Goal: Information Seeking & Learning: Compare options

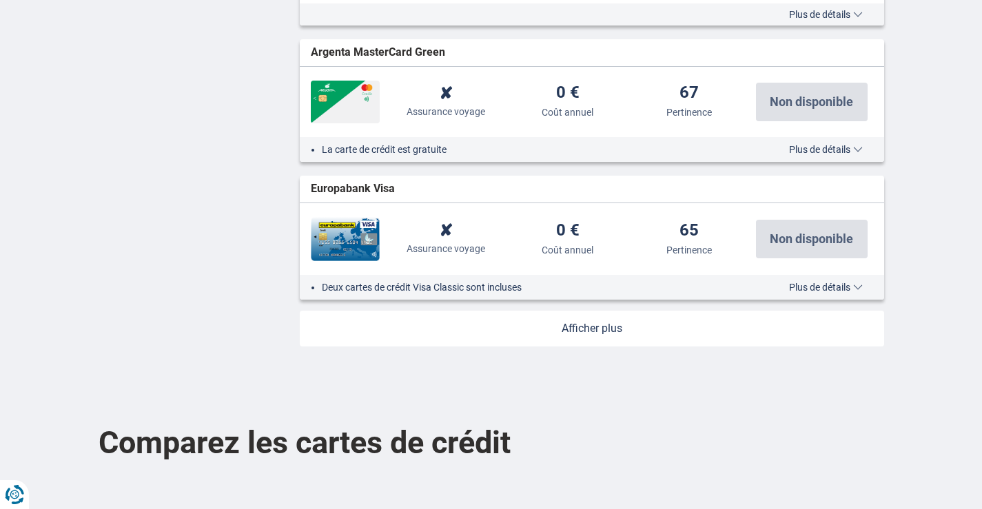
scroll to position [1654, 0]
click at [596, 322] on link at bounding box center [592, 328] width 584 height 36
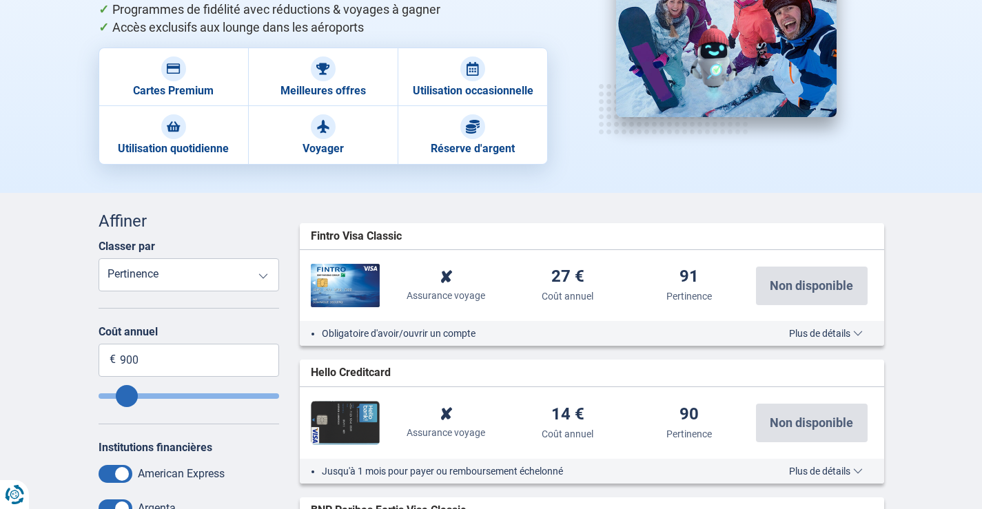
scroll to position [206, 0]
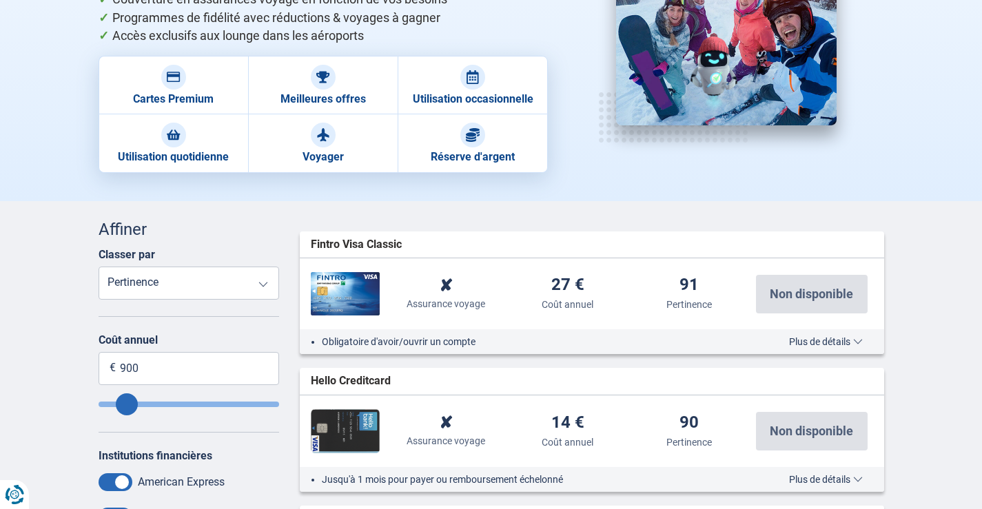
click at [838, 331] on div "Obligatoire d'avoir/ouvrir un compte Plus de détails Moins de détails" at bounding box center [592, 341] width 584 height 25
click at [843, 344] on span "Plus de détails" at bounding box center [826, 342] width 74 height 10
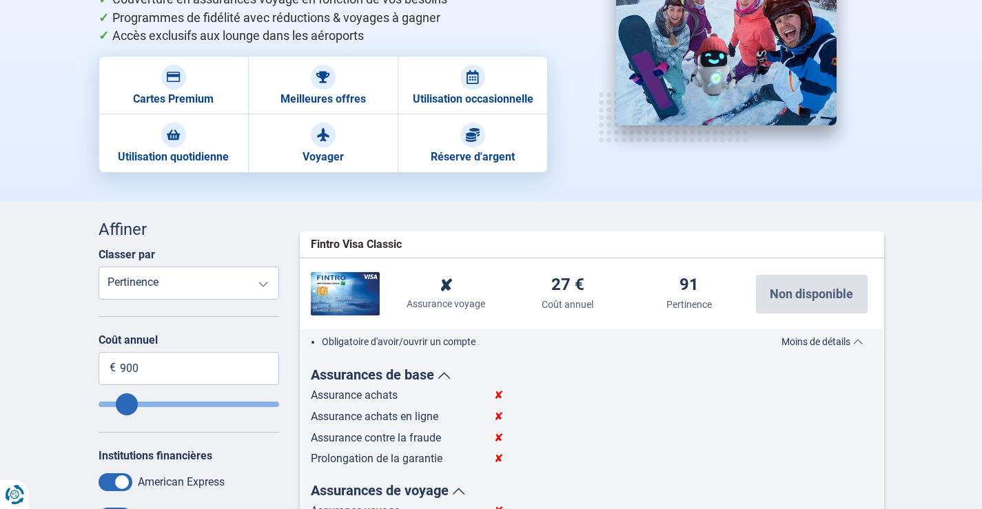
click at [841, 342] on span "Moins de détails" at bounding box center [821, 342] width 81 height 10
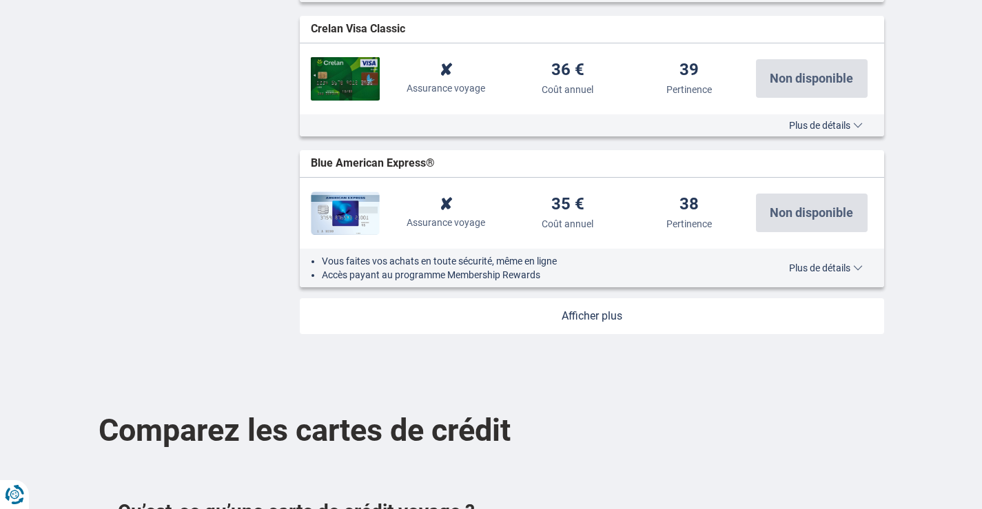
scroll to position [3169, 0]
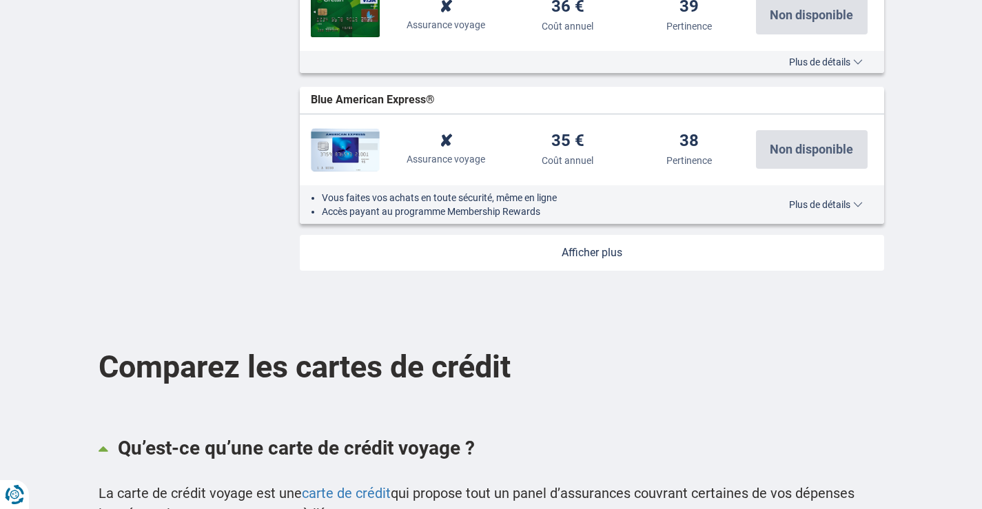
click at [599, 265] on link at bounding box center [592, 253] width 584 height 36
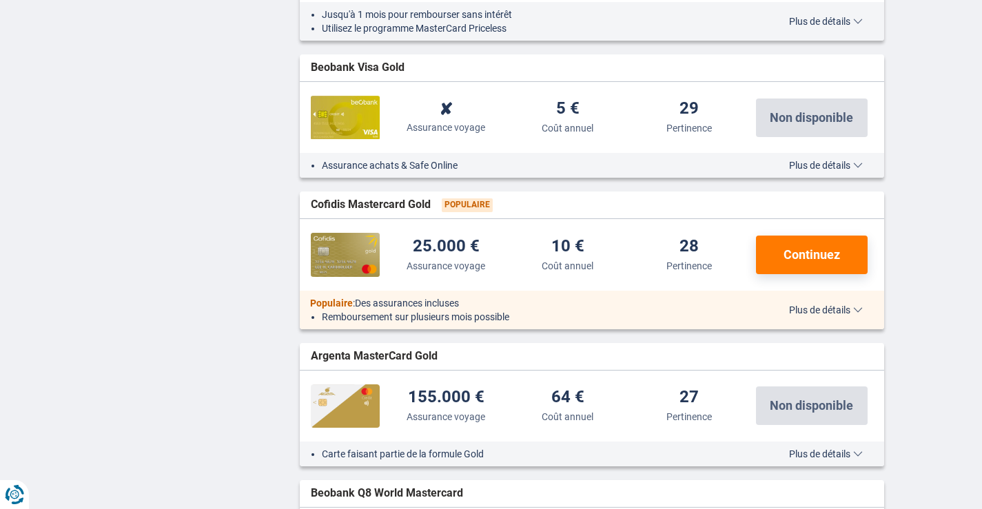
scroll to position [3927, 0]
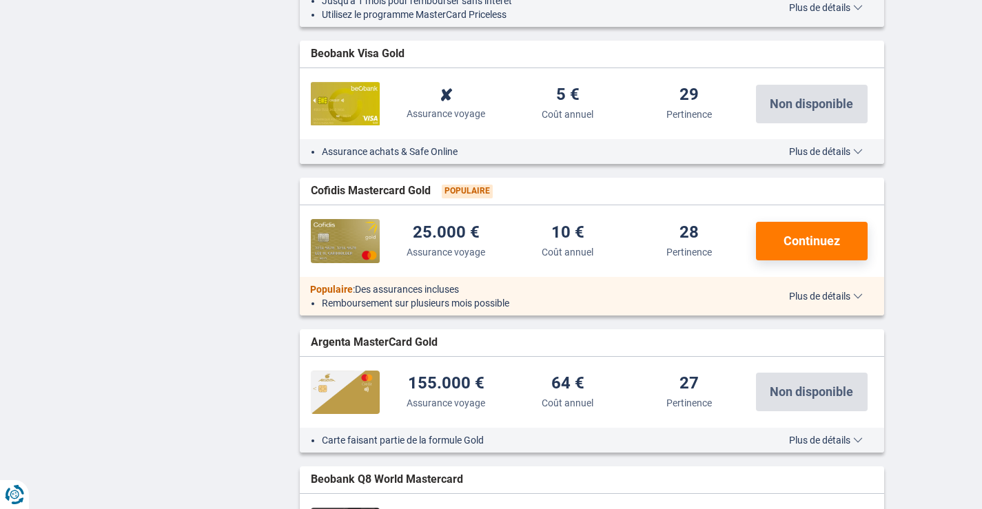
click at [808, 304] on div "Populaire : Des assurances incluses Remboursement sur plusieurs mois possible P…" at bounding box center [592, 296] width 584 height 39
click at [824, 294] on span "Plus de détails" at bounding box center [826, 296] width 74 height 10
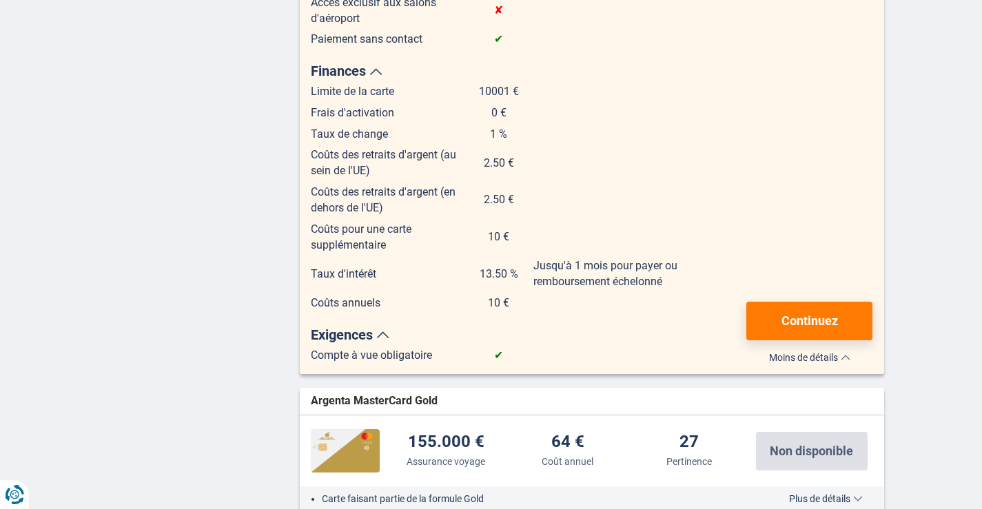
scroll to position [4685, 0]
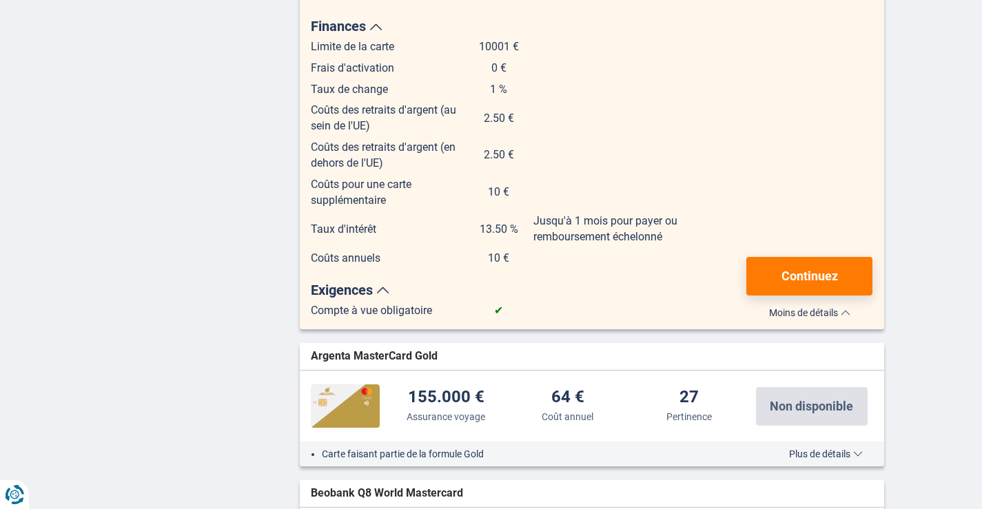
click at [858, 315] on button "Plus de détails Moins de détails" at bounding box center [809, 310] width 126 height 16
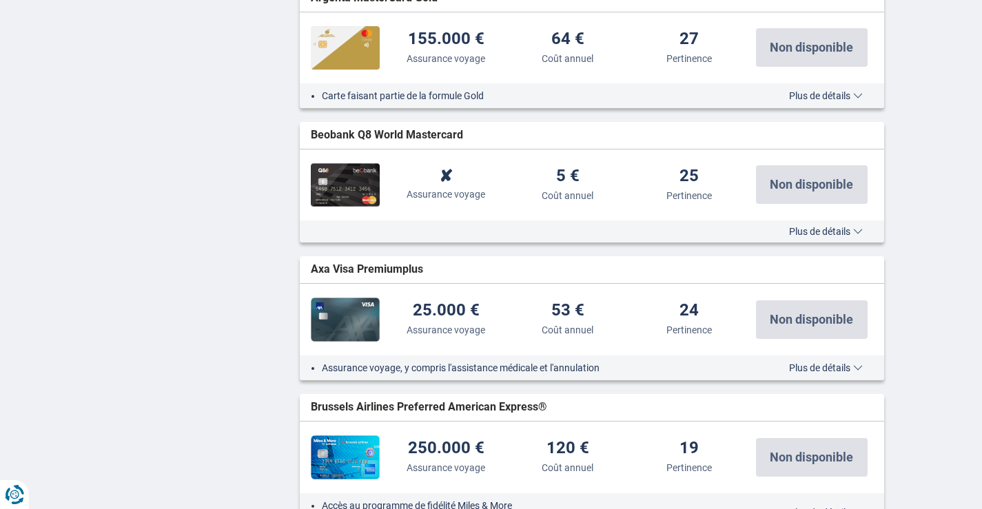
scroll to position [4753, 0]
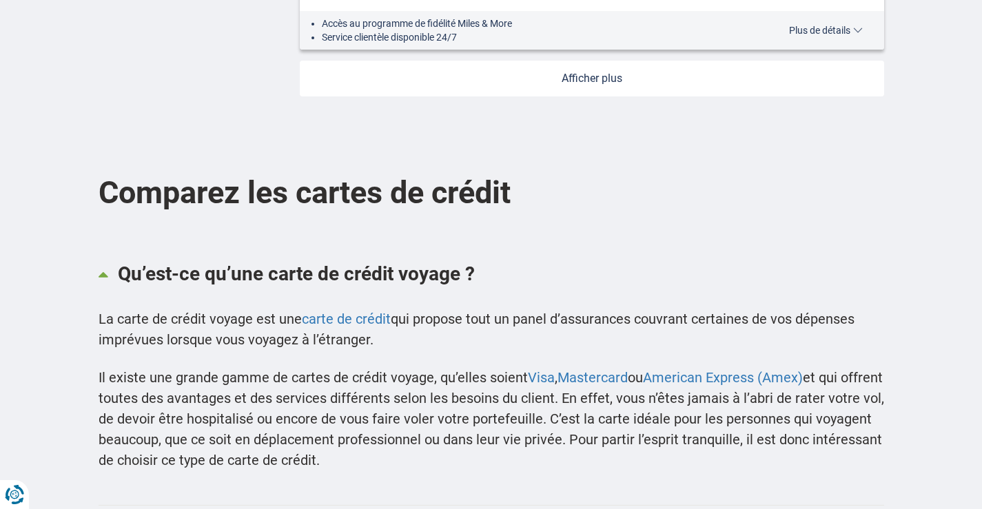
click at [588, 67] on link at bounding box center [592, 79] width 584 height 36
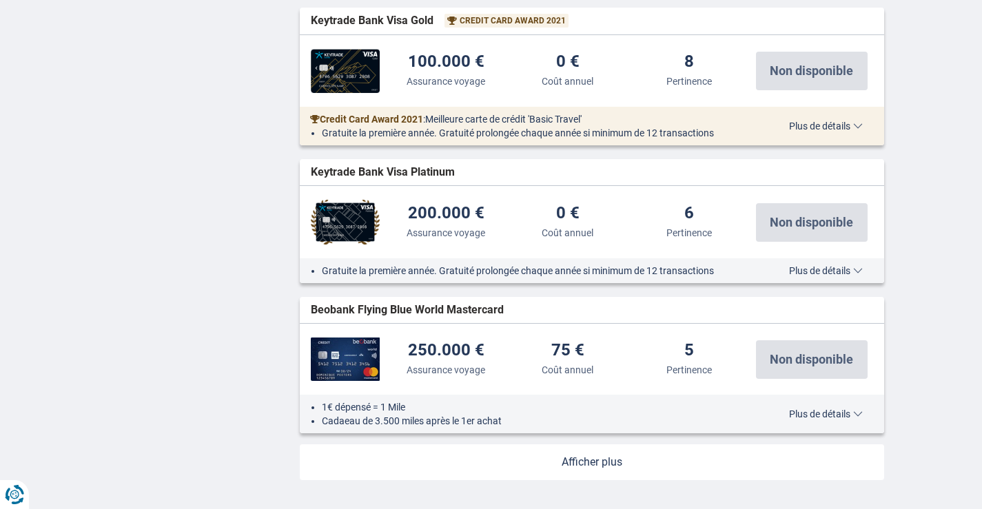
scroll to position [5787, 0]
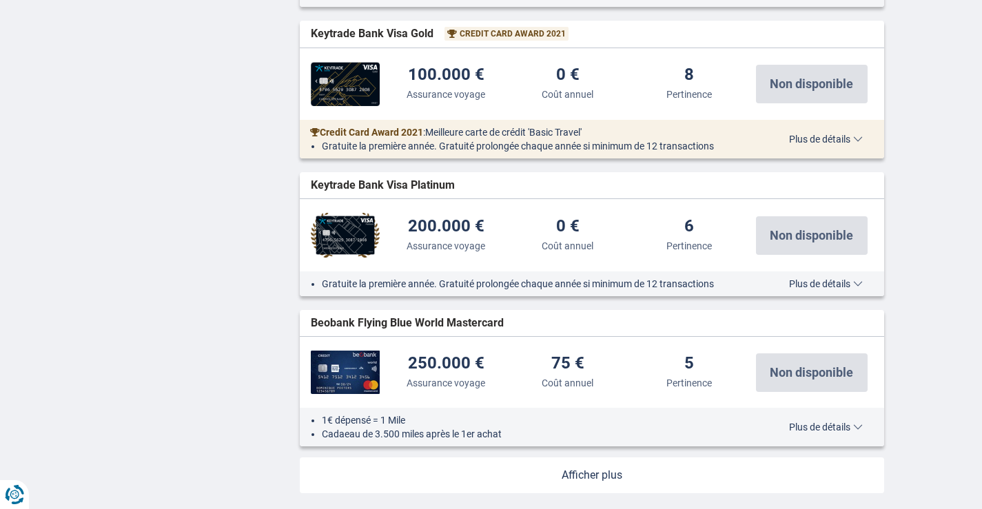
click at [586, 472] on link at bounding box center [592, 475] width 584 height 36
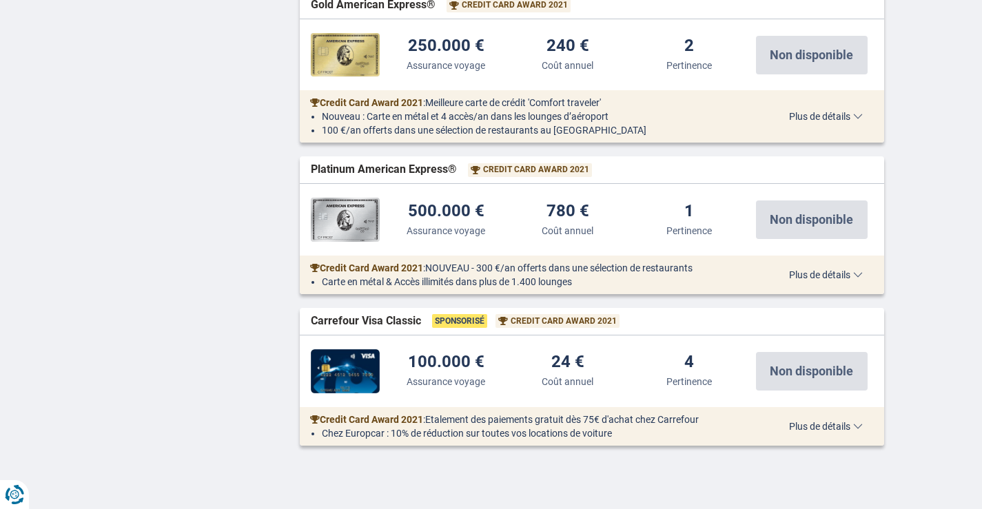
scroll to position [6476, 0]
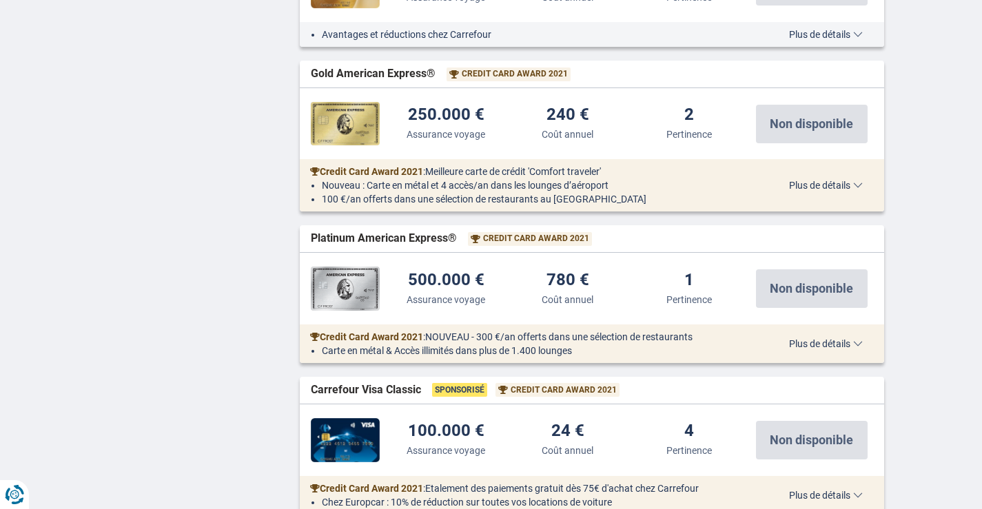
click at [800, 187] on span "Plus de détails" at bounding box center [826, 186] width 74 height 10
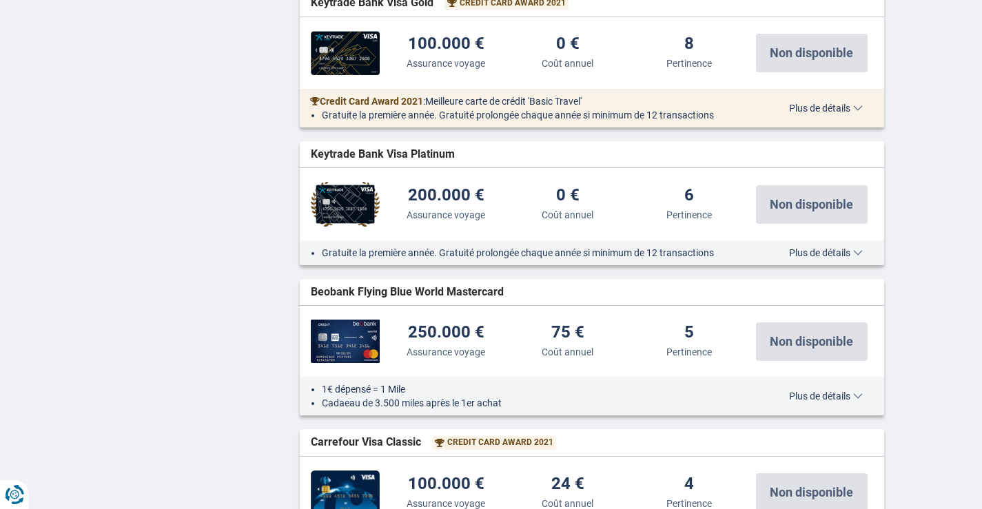
scroll to position [6231, 0]
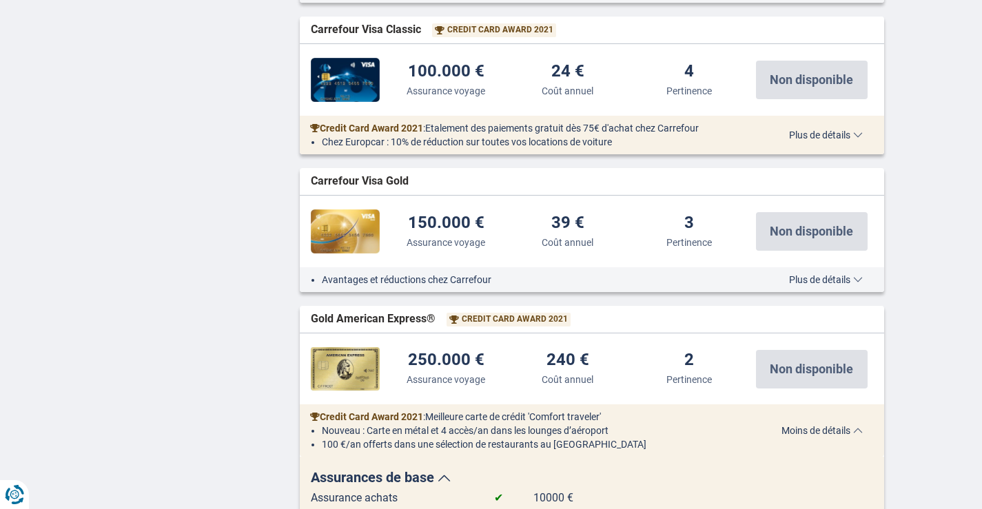
click at [819, 426] on span "Moins de détails" at bounding box center [821, 431] width 81 height 10
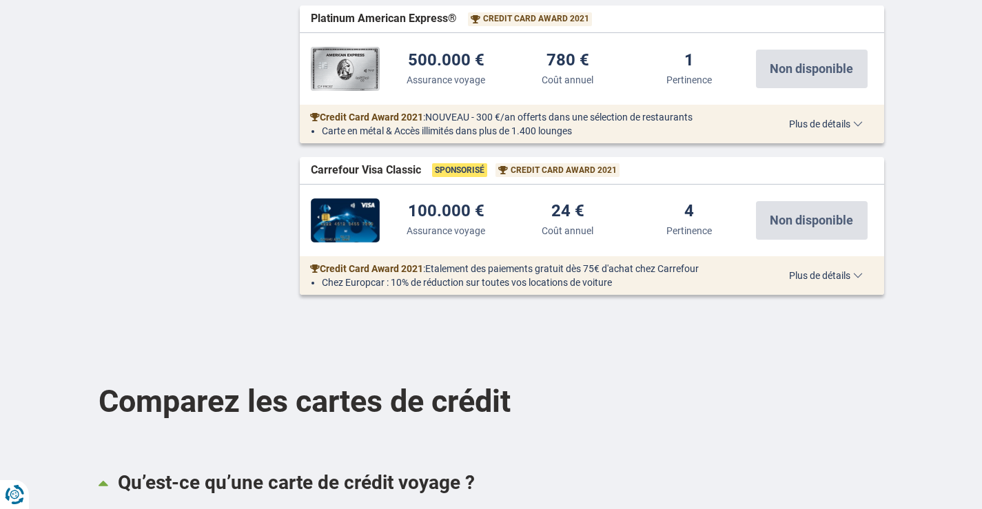
scroll to position [6713, 0]
